Goal: Register for event/course

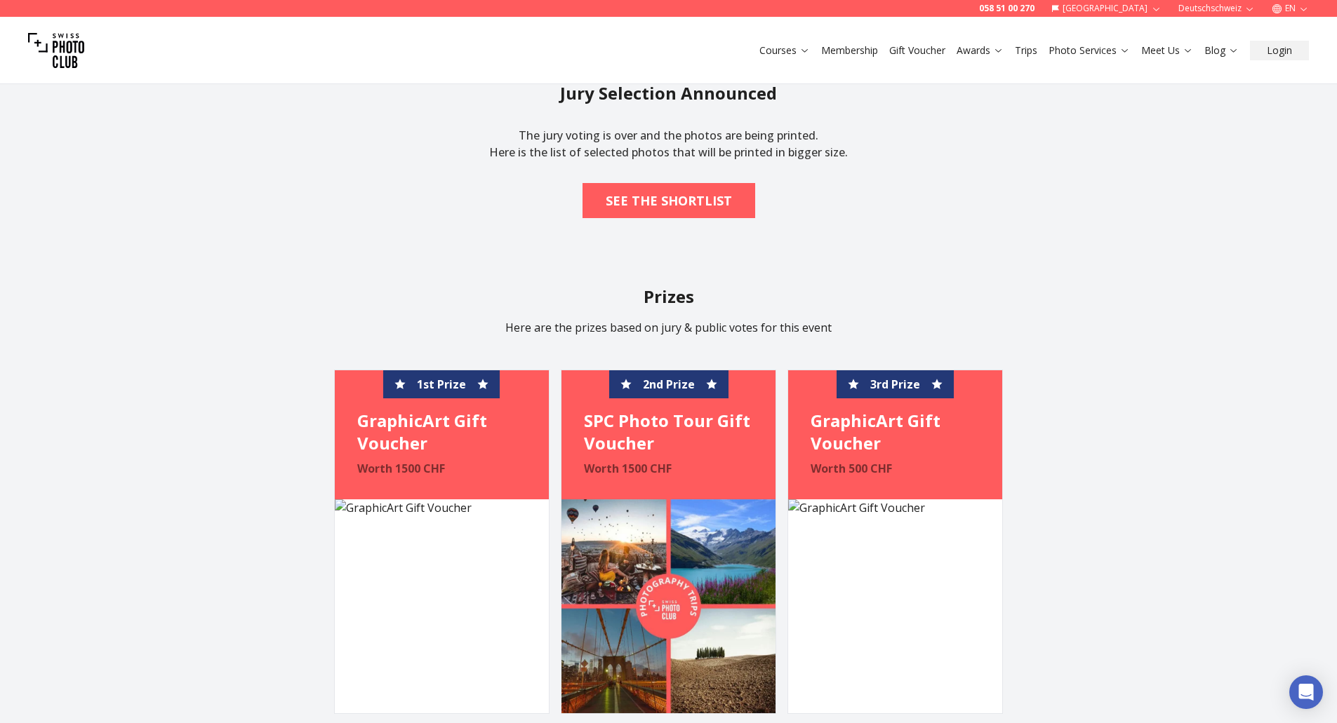
scroll to position [1333, 0]
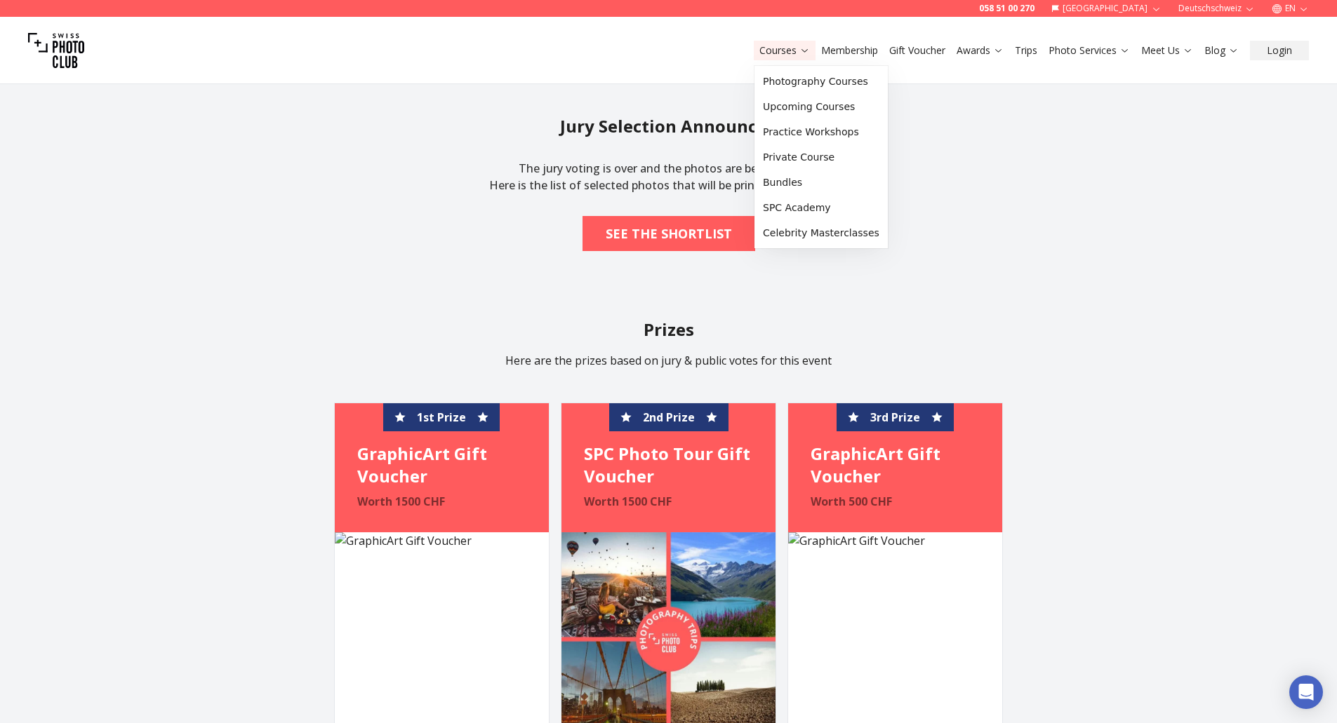
click at [803, 55] on icon at bounding box center [804, 50] width 11 height 11
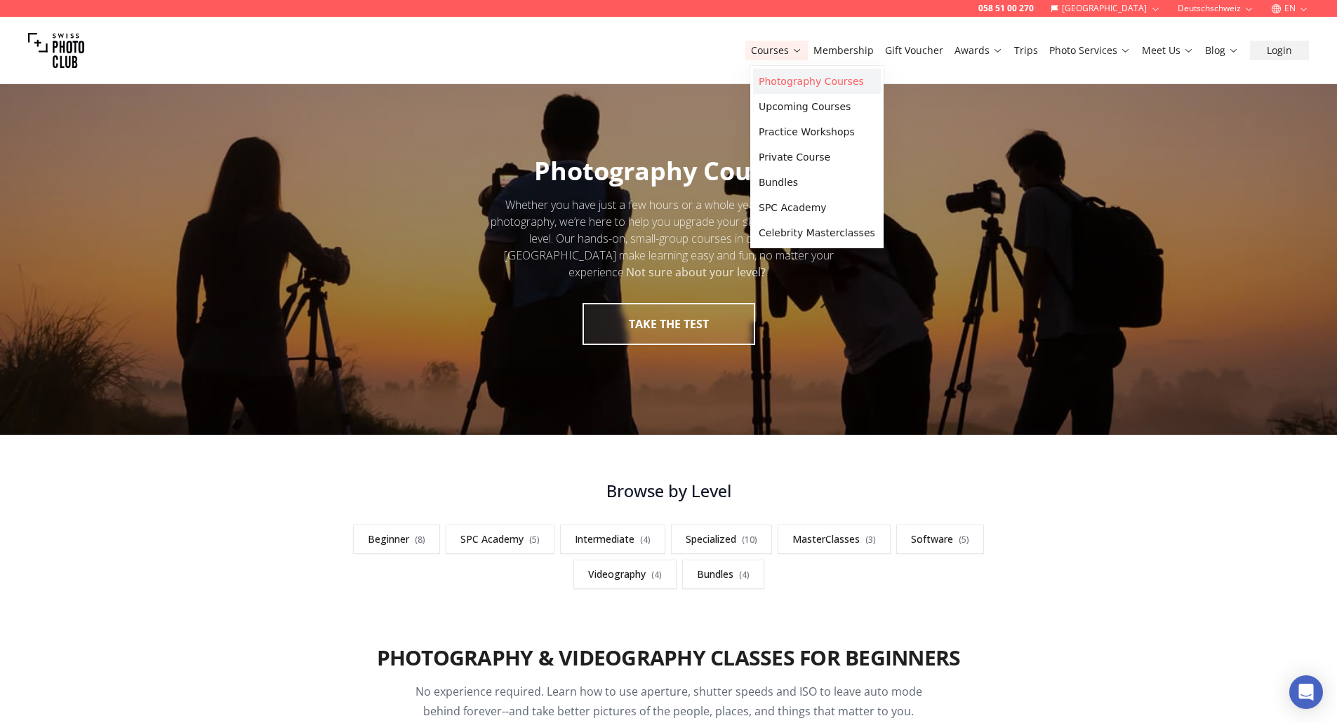
click at [823, 83] on link "Photography Courses" at bounding box center [817, 81] width 128 height 25
click at [818, 78] on link "Photography Courses" at bounding box center [821, 81] width 128 height 25
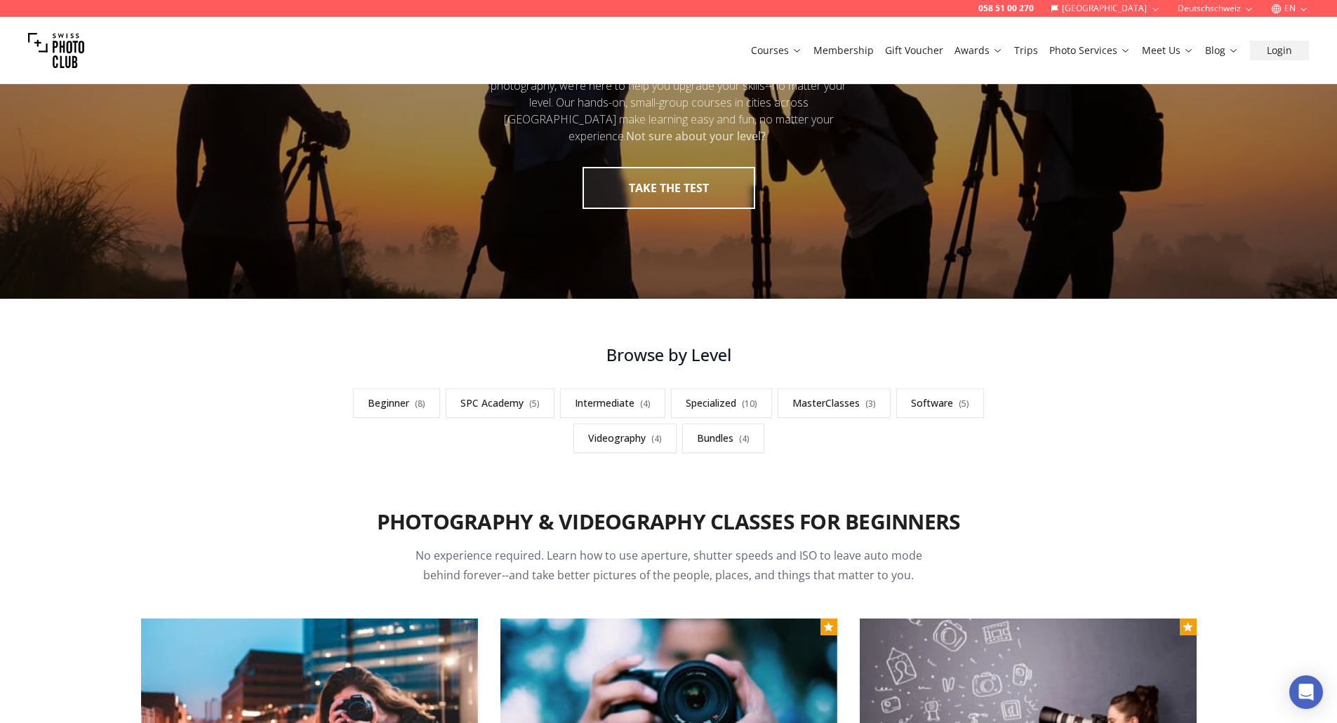
scroll to position [140, 0]
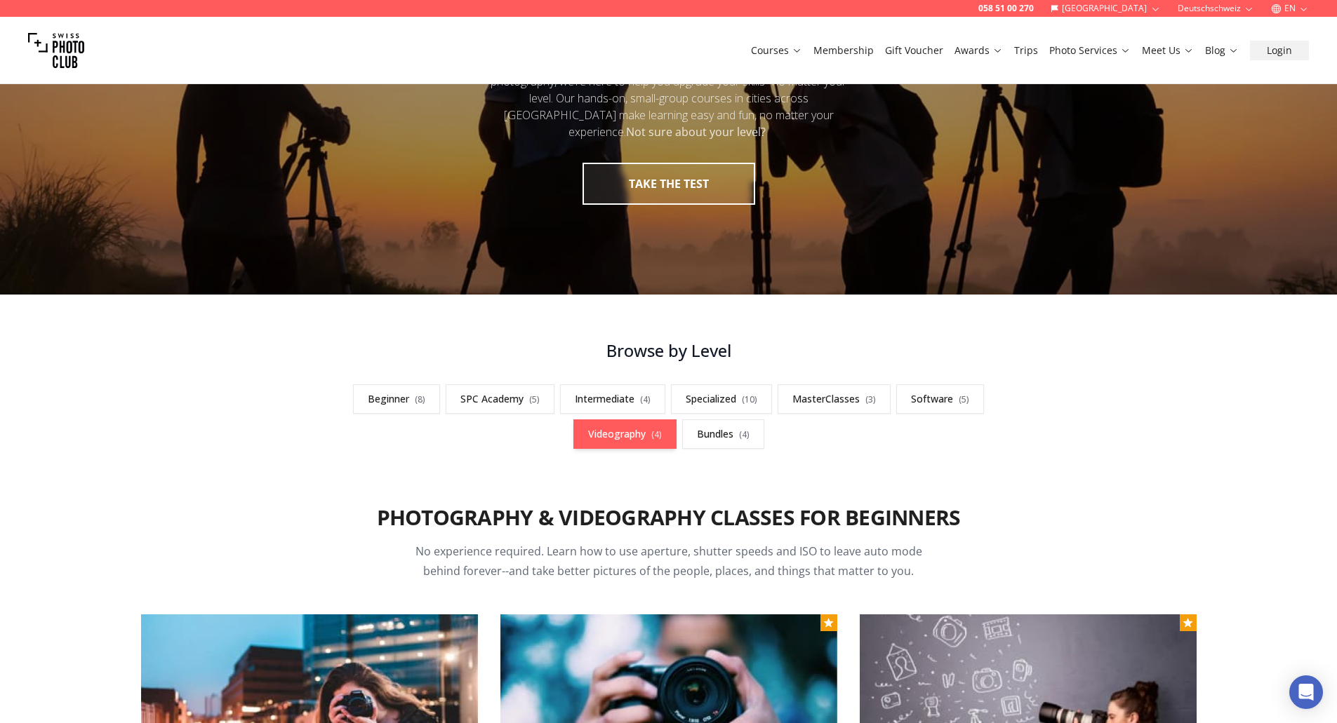
click at [634, 431] on link "Videography ( 4 )" at bounding box center [624, 434] width 103 height 29
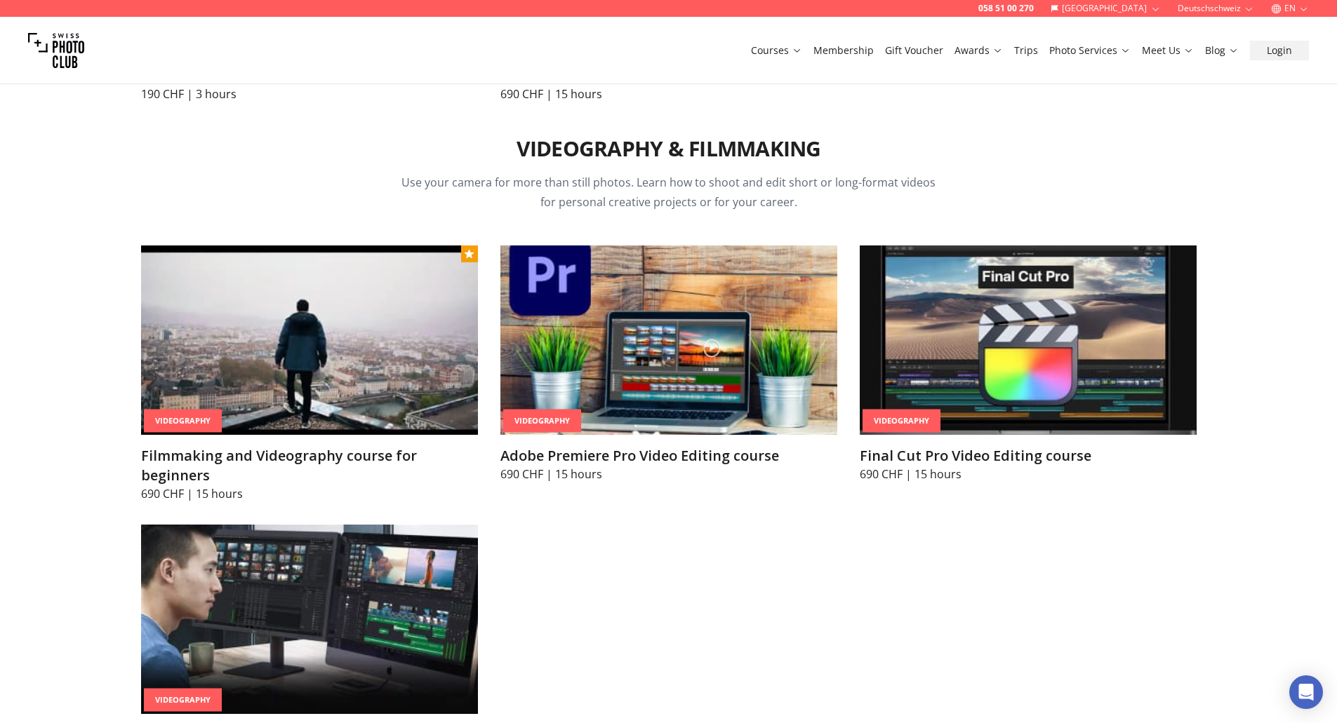
scroll to position [5080, 0]
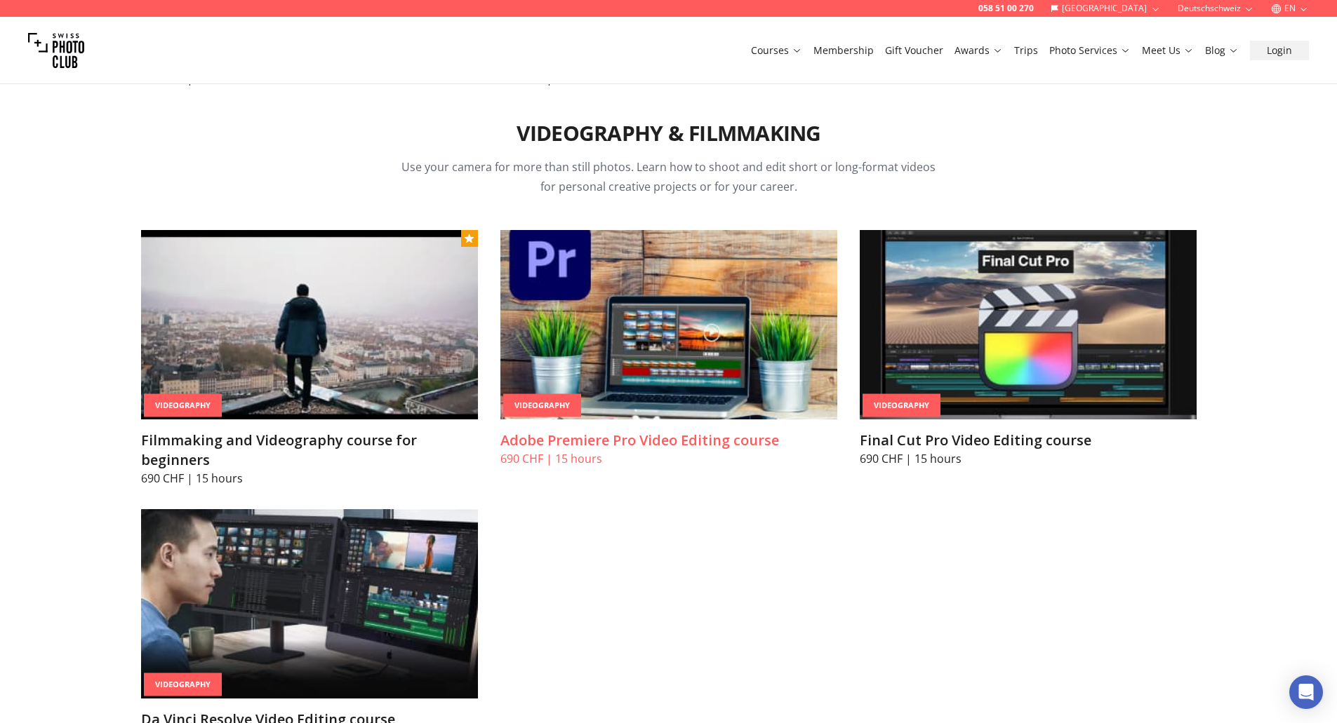
click at [715, 431] on h3 "Adobe Premiere Pro Video Editing course" at bounding box center [668, 441] width 337 height 20
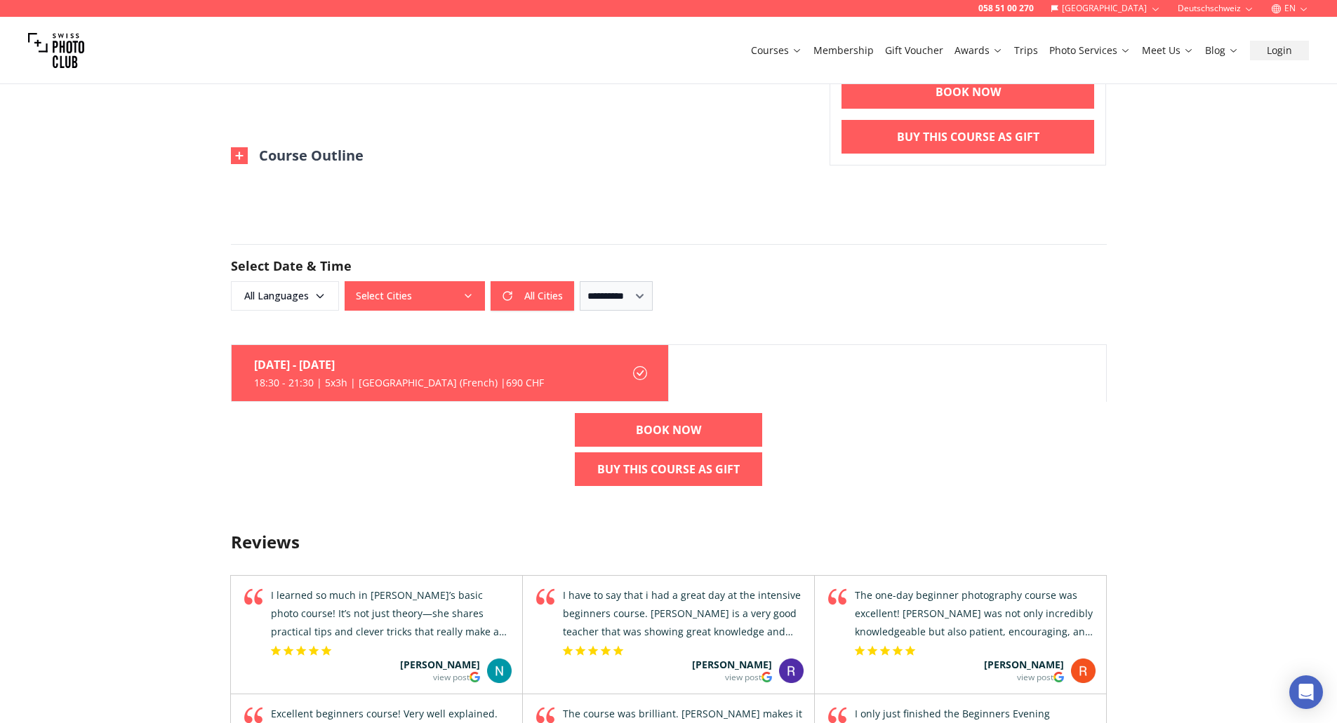
scroll to position [982, 0]
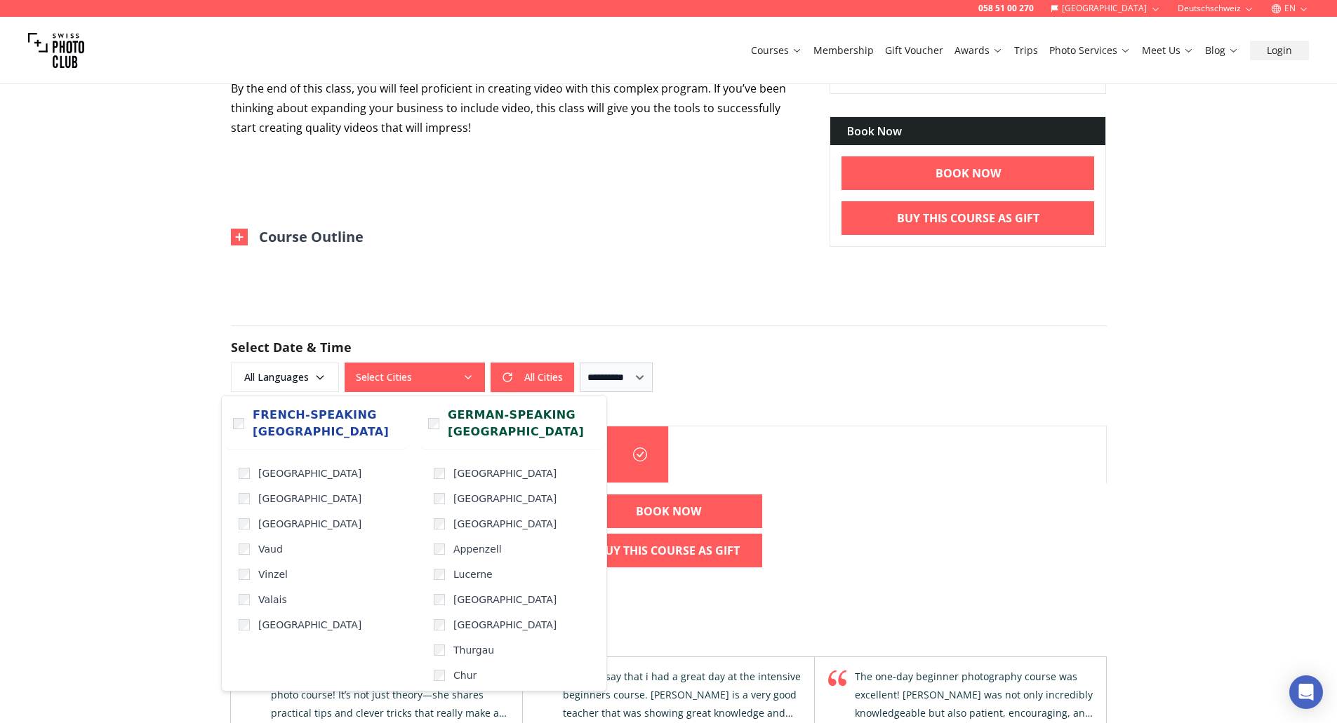
click at [411, 373] on button "Select Cities" at bounding box center [414, 377] width 140 height 29
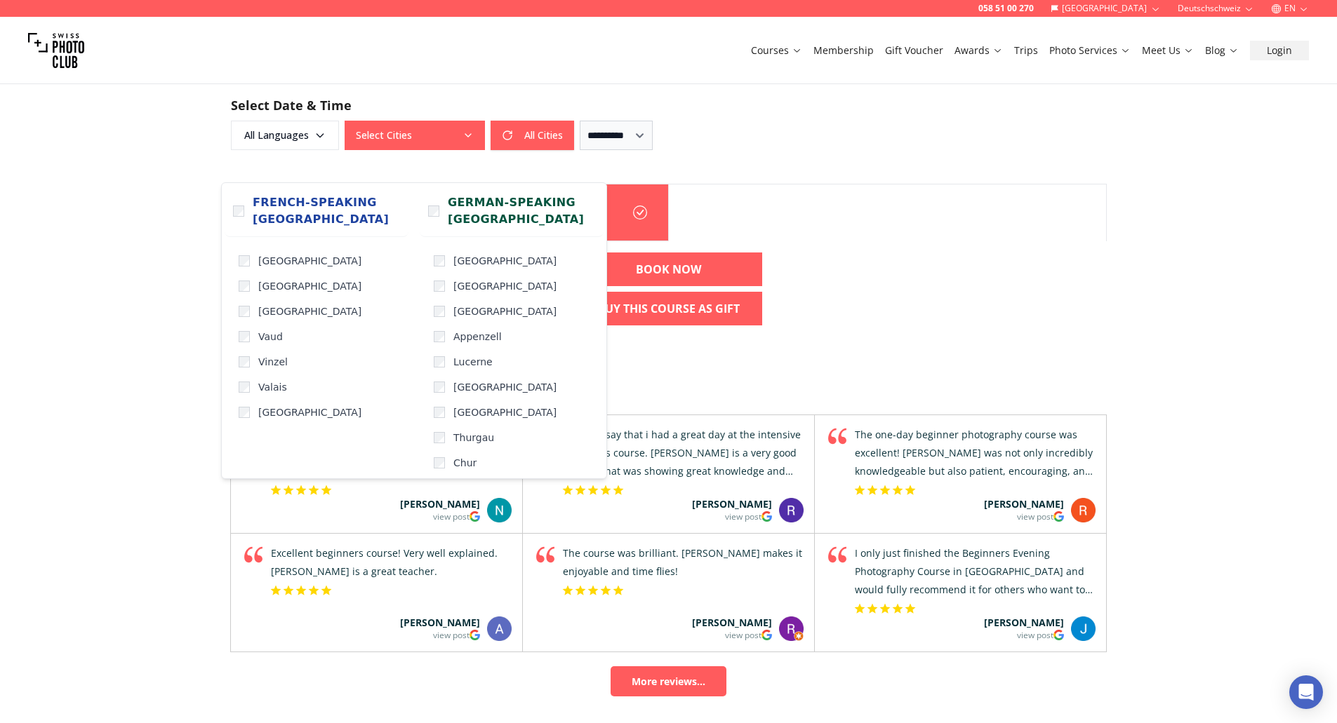
scroll to position [1193, 0]
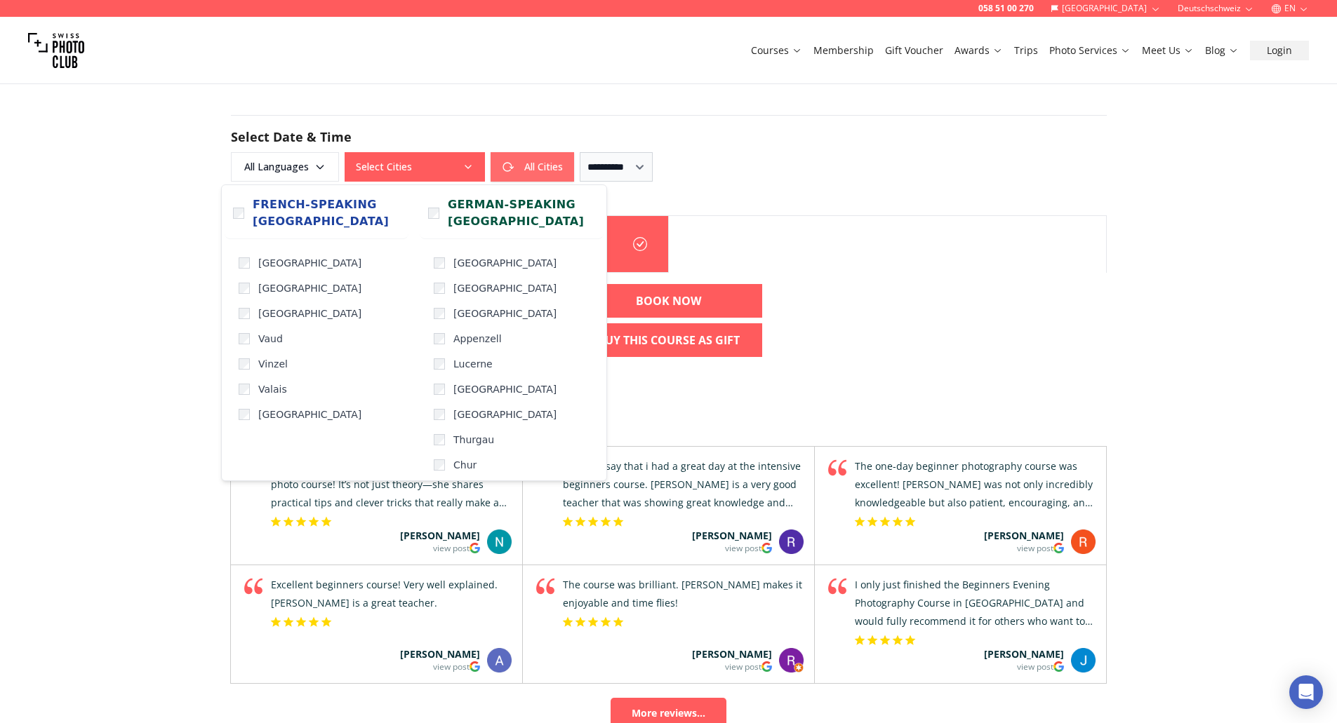
click at [526, 172] on button "All Cities" at bounding box center [531, 166] width 83 height 29
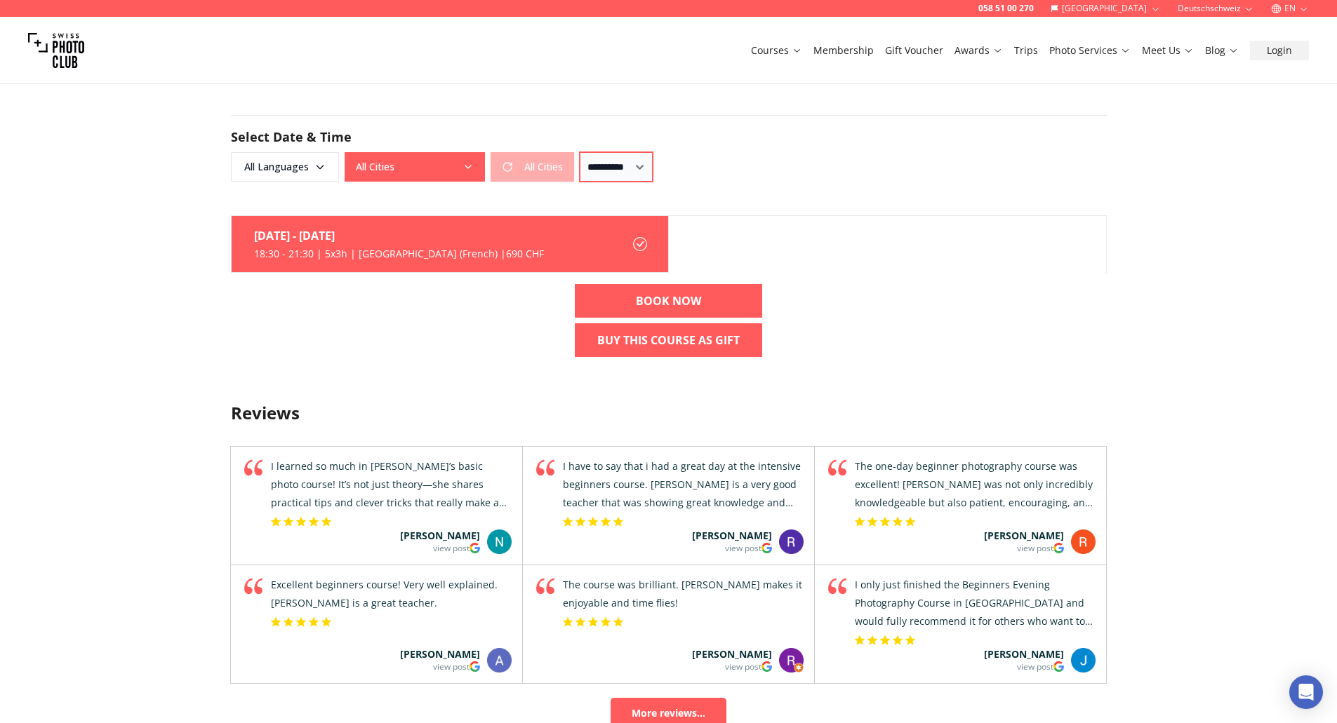
click at [624, 166] on select "**********" at bounding box center [616, 166] width 73 height 29
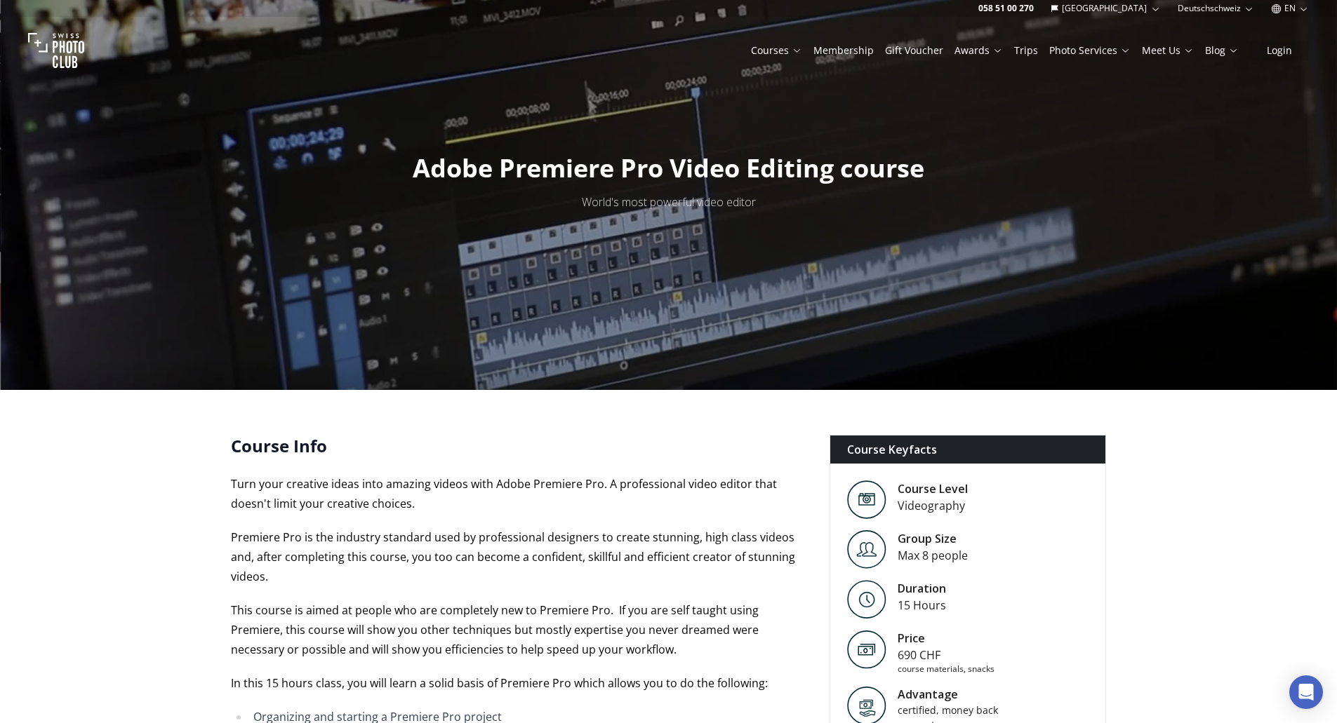
scroll to position [0, 0]
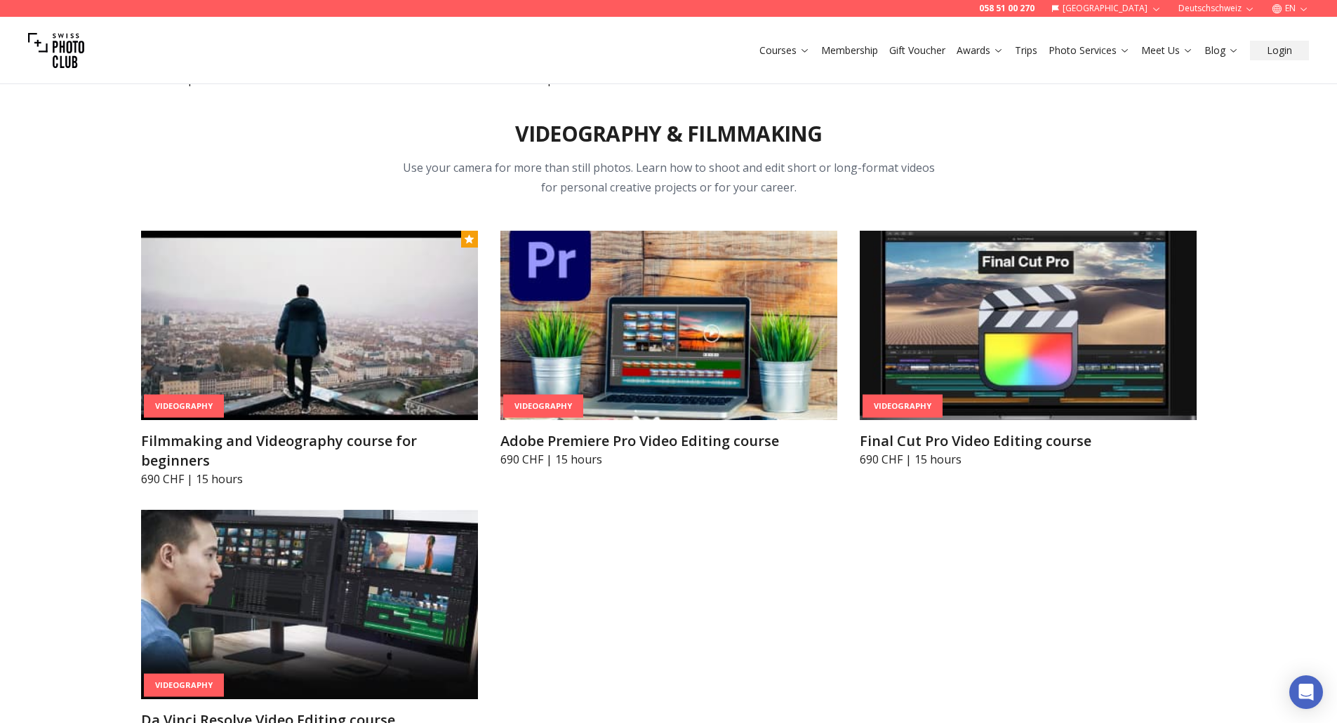
scroll to position [5080, 0]
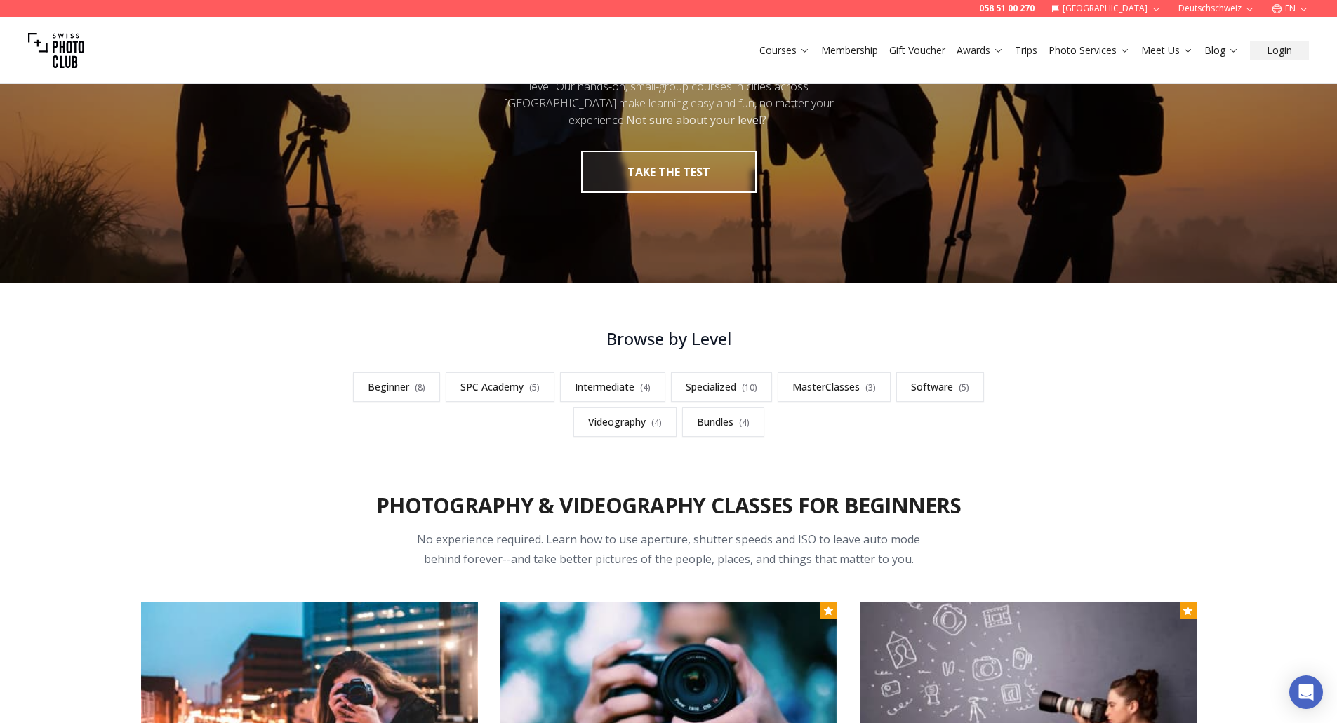
scroll to position [140, 0]
